Goal: Use online tool/utility

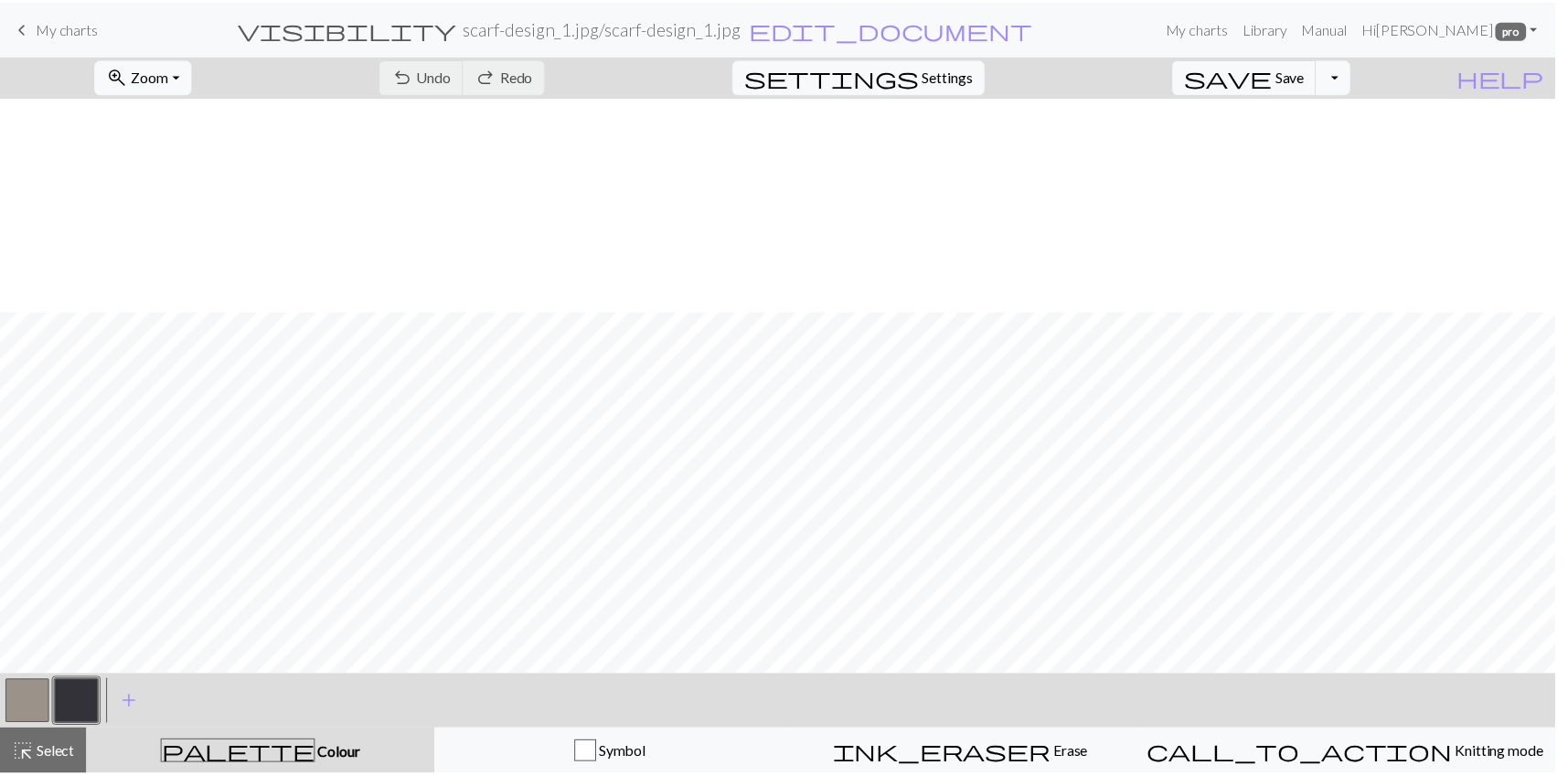
scroll to position [215, 0]
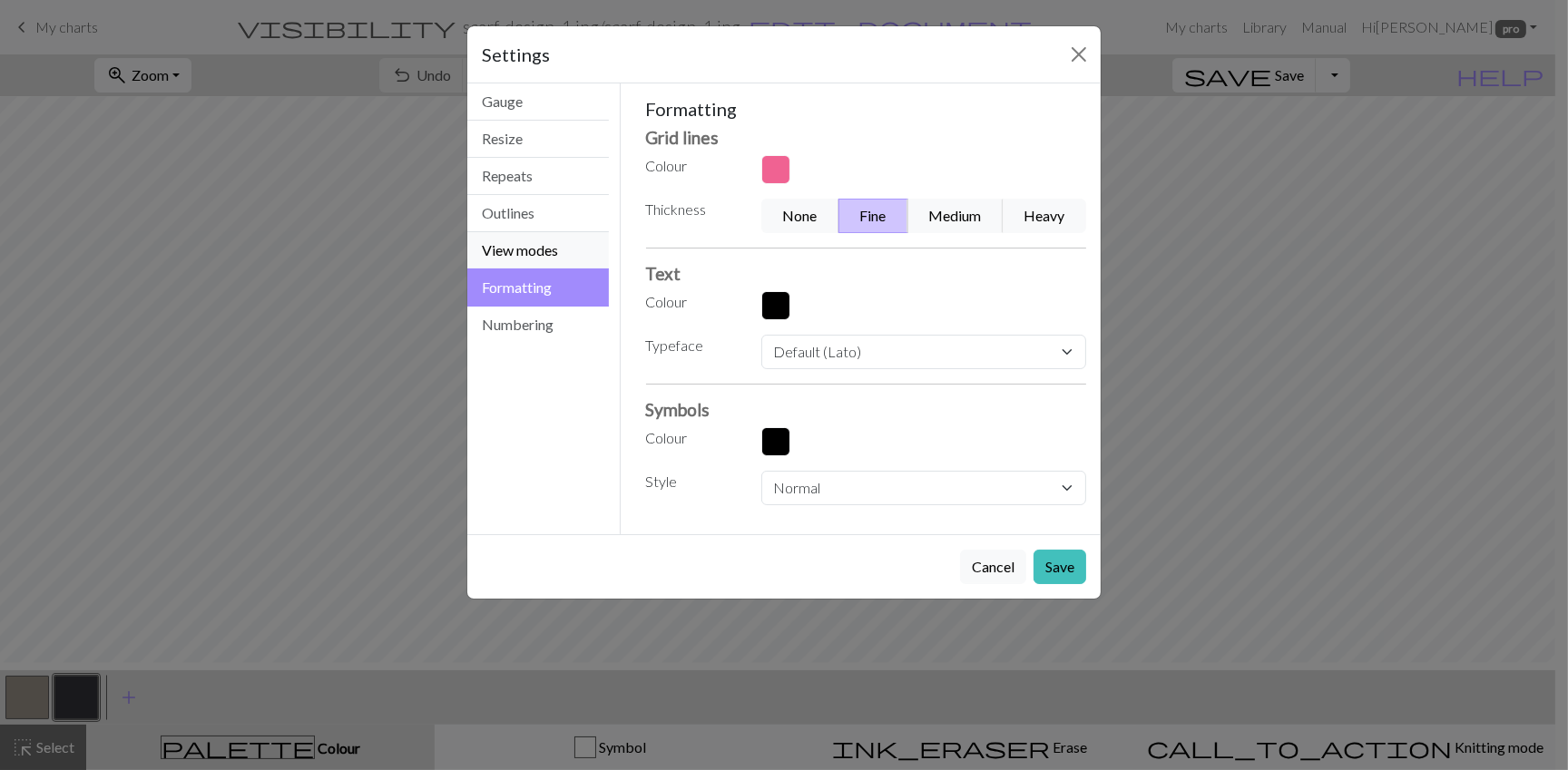
click at [528, 270] on button "View modes" at bounding box center [538, 250] width 141 height 38
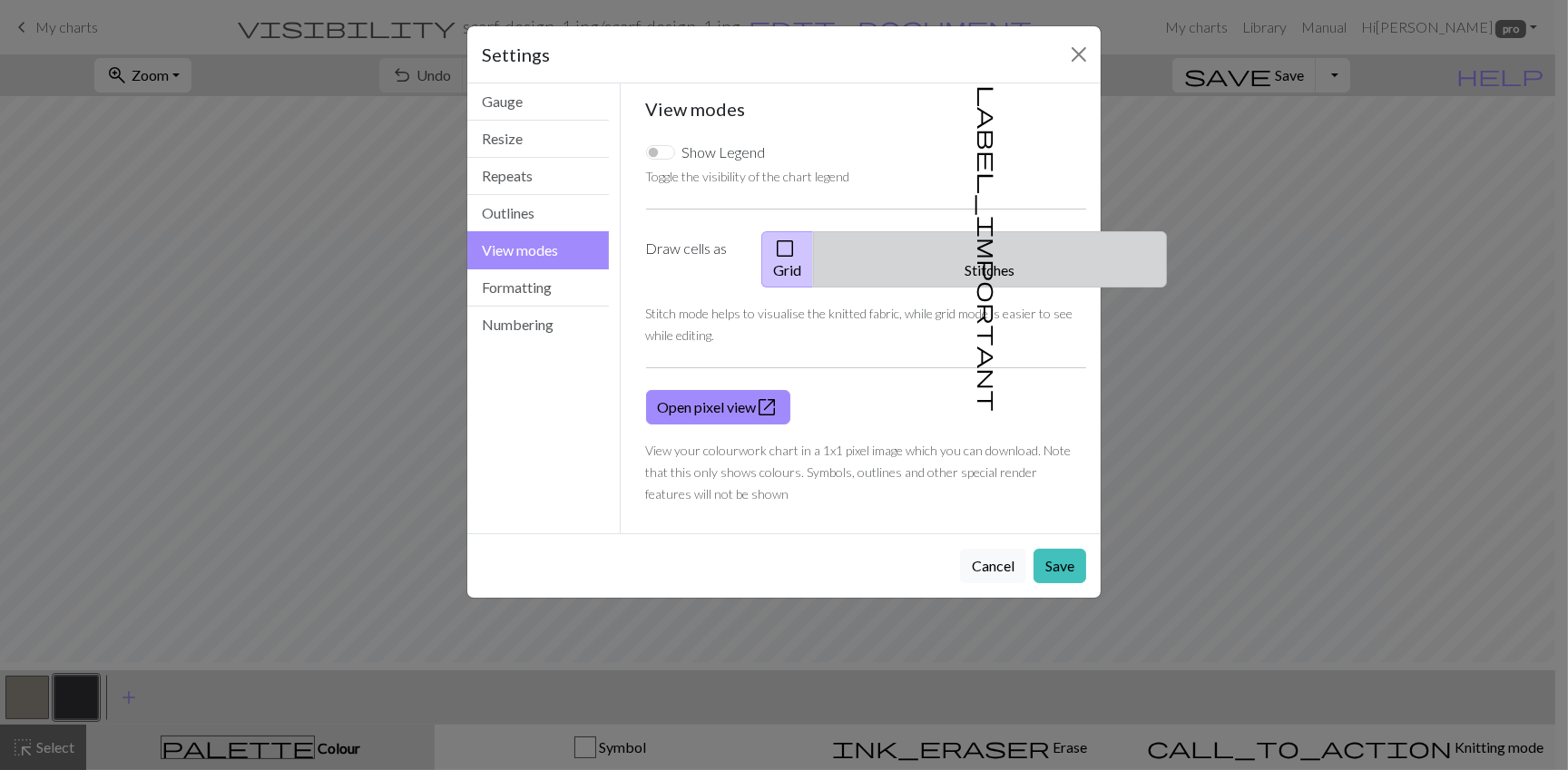
click at [972, 288] on button "label_important Stitches" at bounding box center [990, 259] width 354 height 56
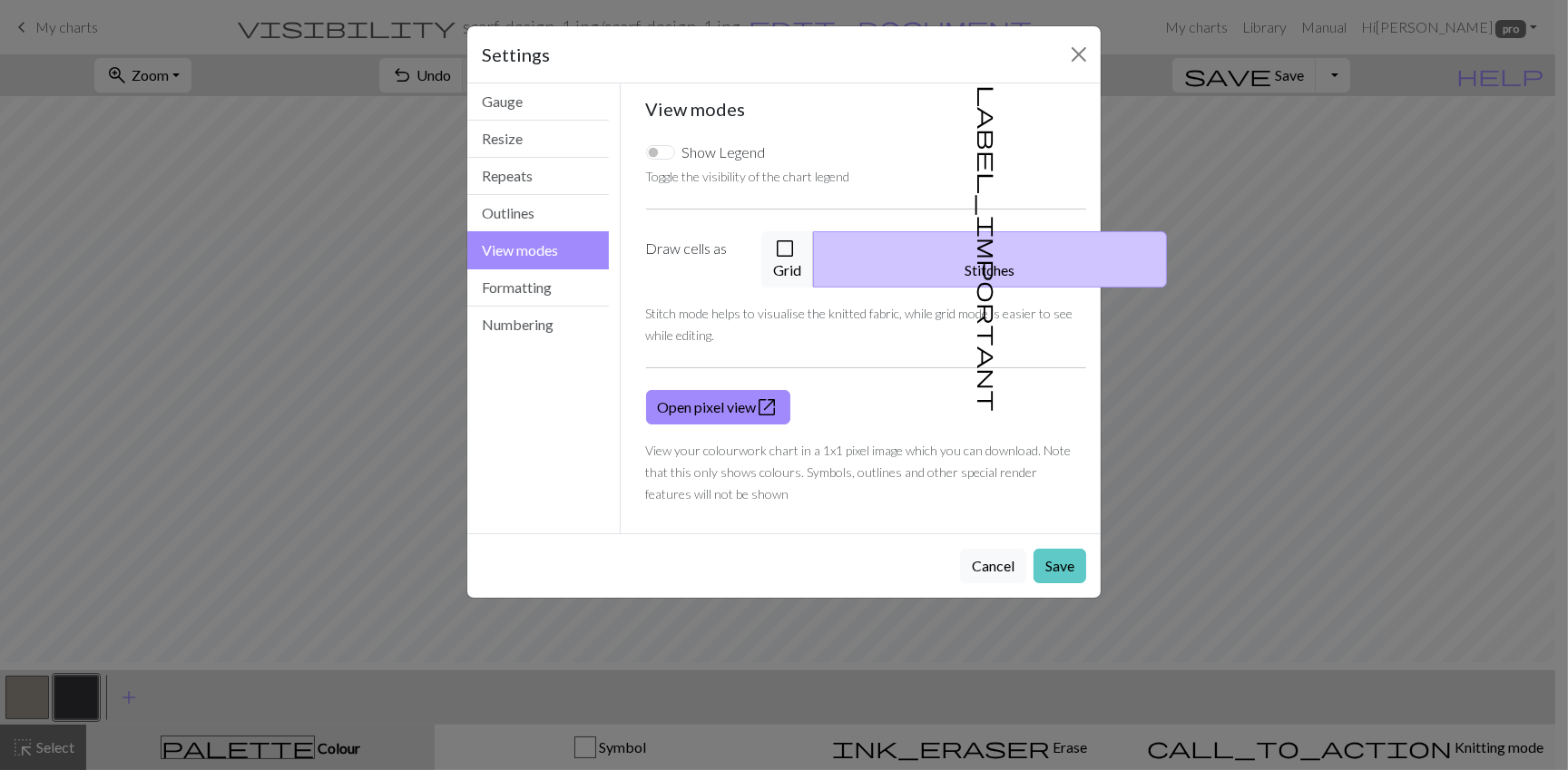
click at [1039, 583] on button "Save" at bounding box center [1060, 566] width 53 height 35
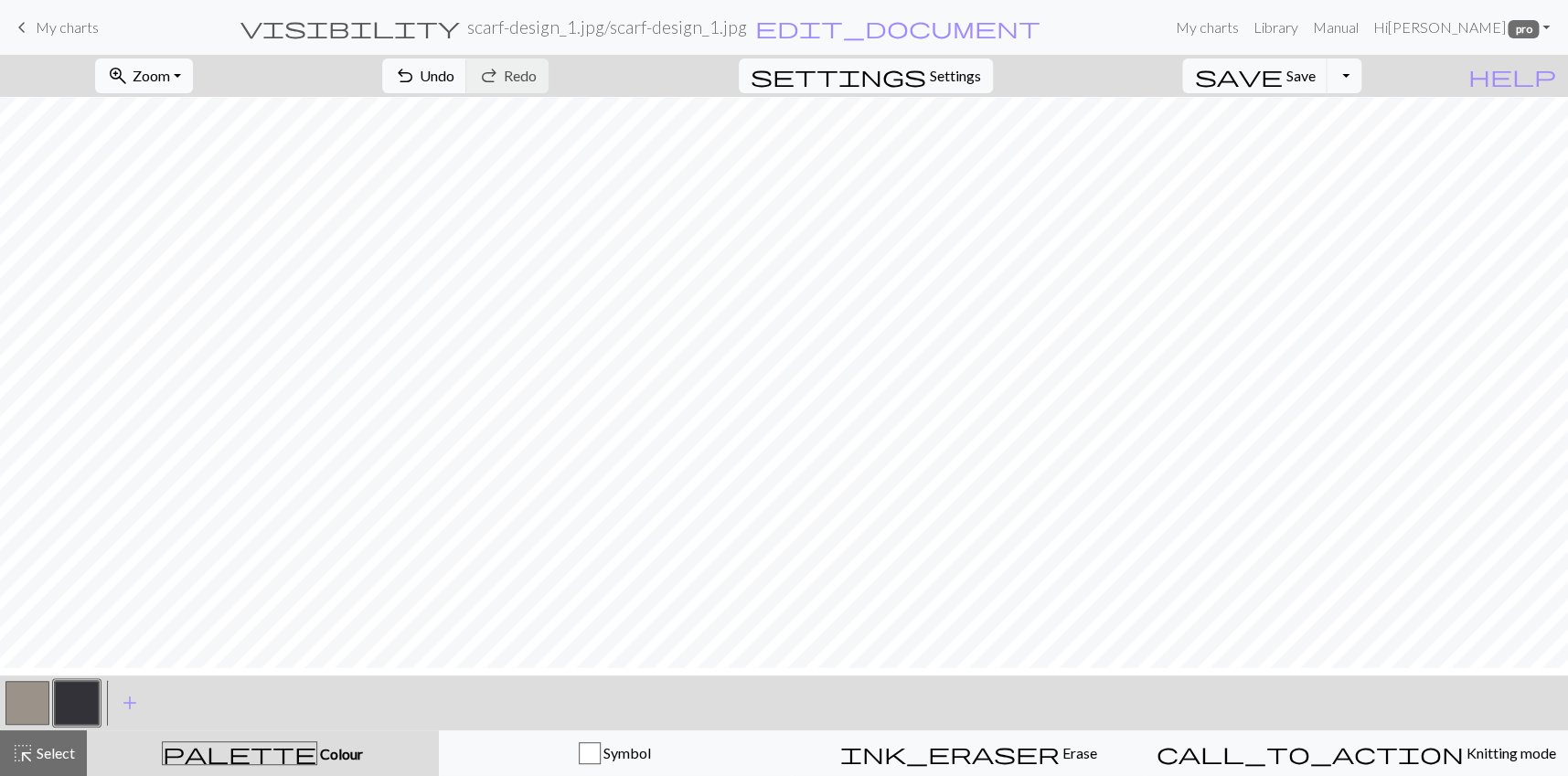
click at [170, 84] on span "Zoom" at bounding box center [151, 76] width 38 height 17
click at [190, 168] on button "Fit width" at bounding box center [168, 153] width 144 height 29
click at [193, 88] on button "zoom_in Zoom Zoom" at bounding box center [144, 76] width 98 height 35
click at [207, 198] on button "Fit height" at bounding box center [168, 182] width 144 height 29
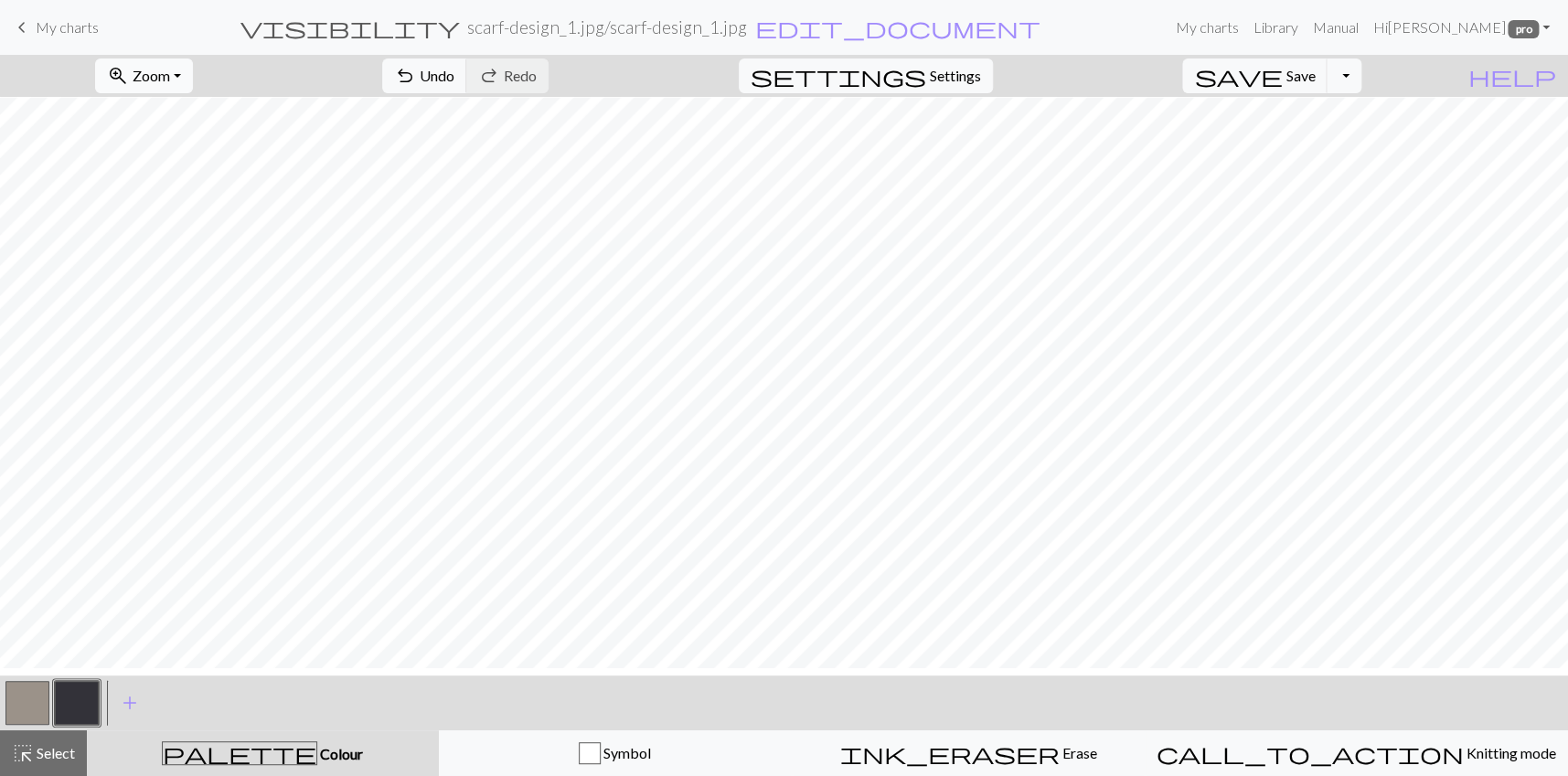
click at [193, 87] on button "zoom_in Zoom Zoom" at bounding box center [144, 76] width 98 height 35
click at [205, 166] on button "Fit width" at bounding box center [168, 153] width 144 height 29
click at [956, 87] on span "Settings" at bounding box center [955, 76] width 51 height 22
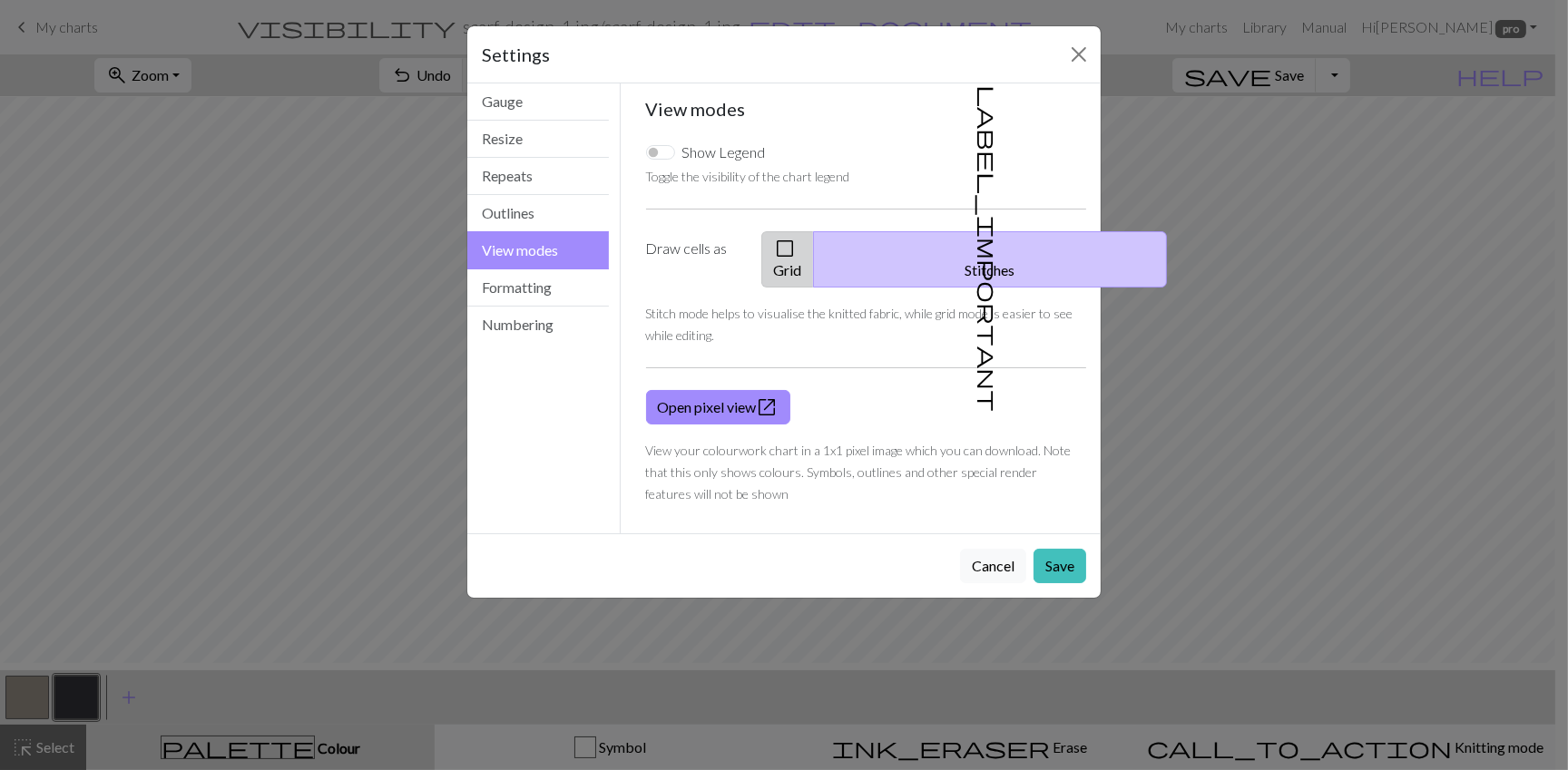
click at [796, 262] on span "check_box_outline_blank" at bounding box center [784, 248] width 22 height 25
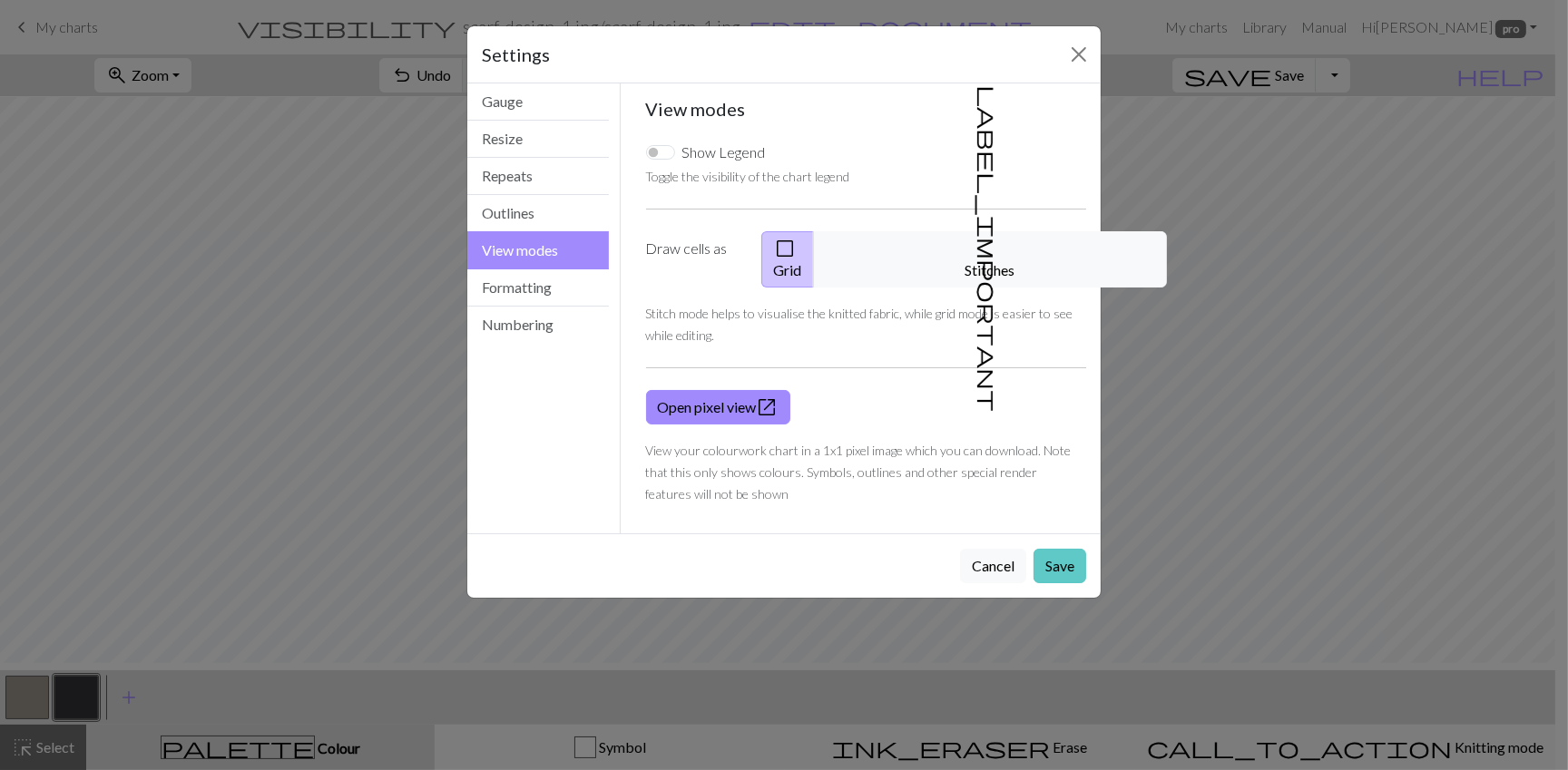
click at [1035, 583] on button "Save" at bounding box center [1060, 566] width 53 height 35
